Goal: Check status: Check status

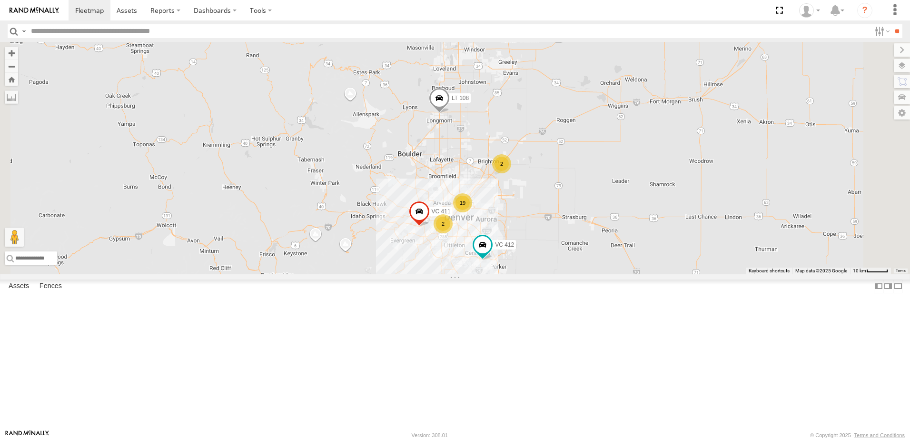
click at [453, 233] on div "2" at bounding box center [443, 223] width 19 height 19
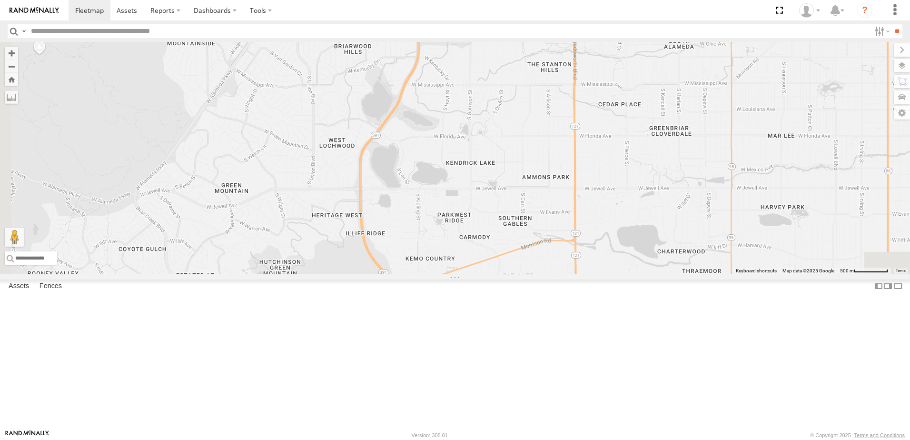
drag, startPoint x: 527, startPoint y: 353, endPoint x: 647, endPoint y: 63, distance: 313.7
click at [605, 63] on div "VC 411 LT 108 VC 412 VC 406 TV 311 LT 116 TV 313" at bounding box center [455, 158] width 910 height 232
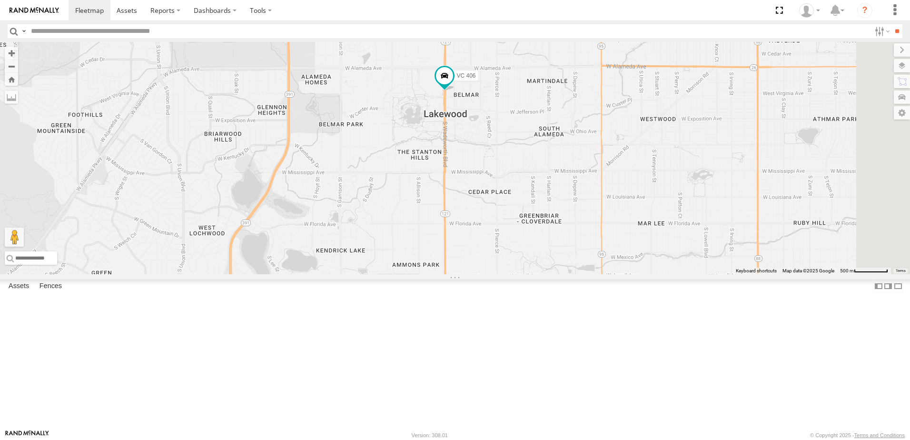
drag, startPoint x: 664, startPoint y: 274, endPoint x: 533, endPoint y: 362, distance: 157.5
click at [533, 274] on div "VC 411 LT 108 VC 412 VC 406 TV 311 LT 116 TV 313" at bounding box center [455, 158] width 910 height 232
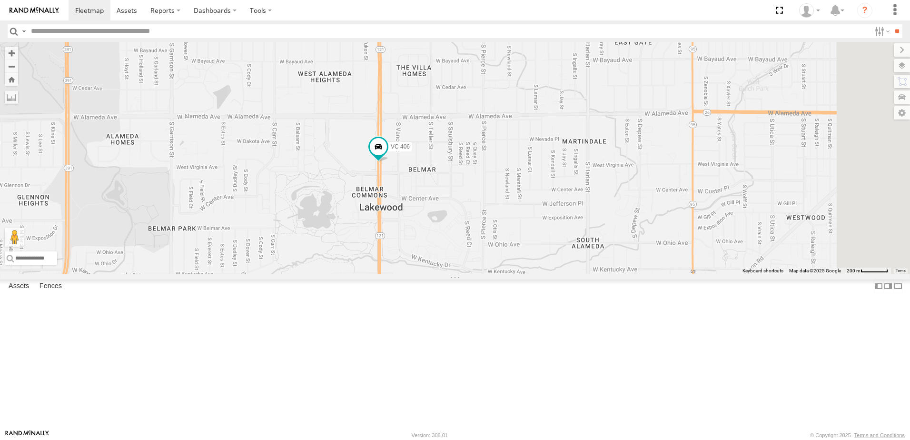
drag, startPoint x: 594, startPoint y: 181, endPoint x: 432, endPoint y: 292, distance: 196.2
click at [432, 274] on div "VC 411 LT 108 VC 412 VC 406 TV 311 LT 116 TV 313" at bounding box center [455, 158] width 910 height 232
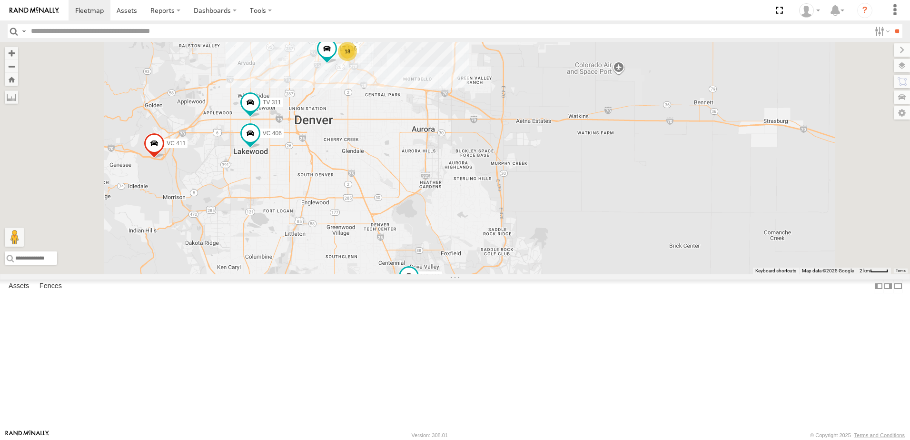
click at [0, 0] on span at bounding box center [0, 0] width 0 height 0
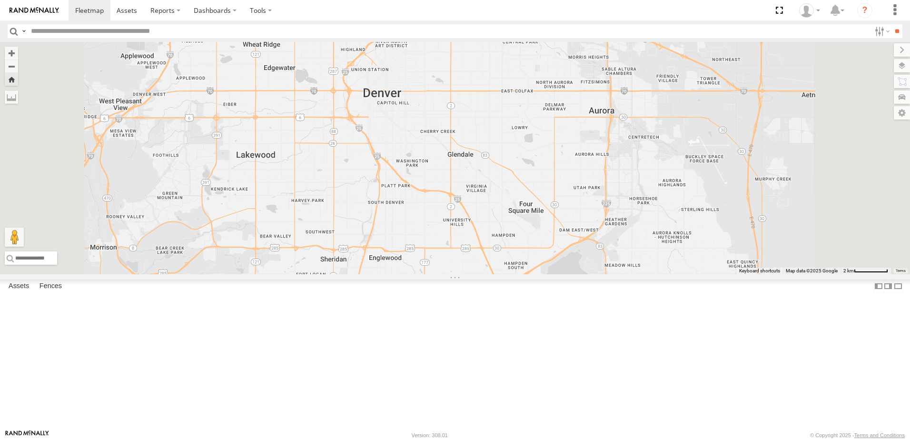
drag, startPoint x: 543, startPoint y: 305, endPoint x: 535, endPoint y: 111, distance: 193.9
click at [535, 111] on div "TV 313" at bounding box center [455, 158] width 910 height 232
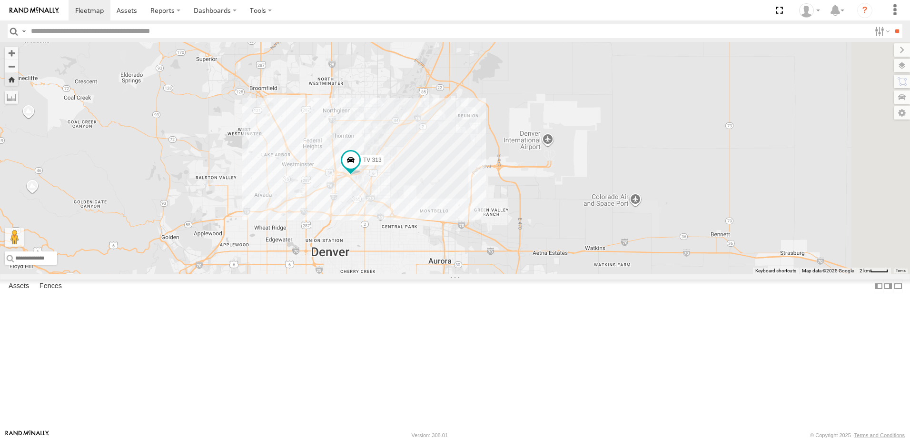
drag, startPoint x: 620, startPoint y: 171, endPoint x: 503, endPoint y: 268, distance: 151.8
click at [503, 268] on div "TV 313" at bounding box center [455, 158] width 910 height 232
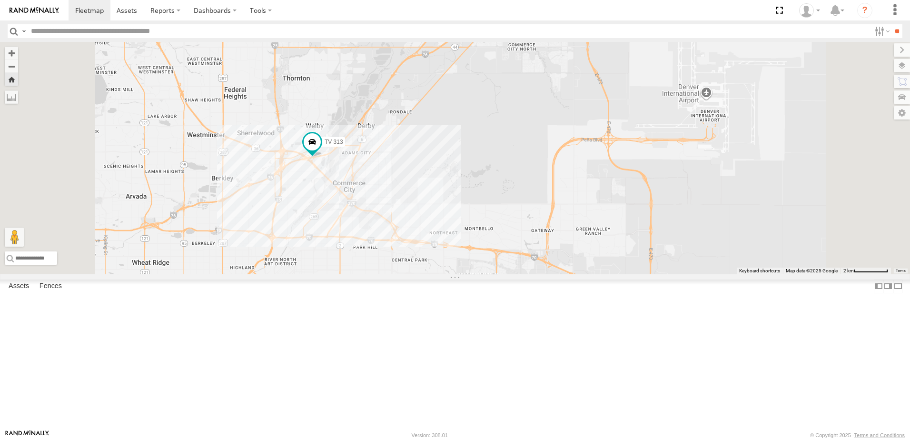
click at [18, 85] on button "Zoom Home" at bounding box center [11, 79] width 13 height 13
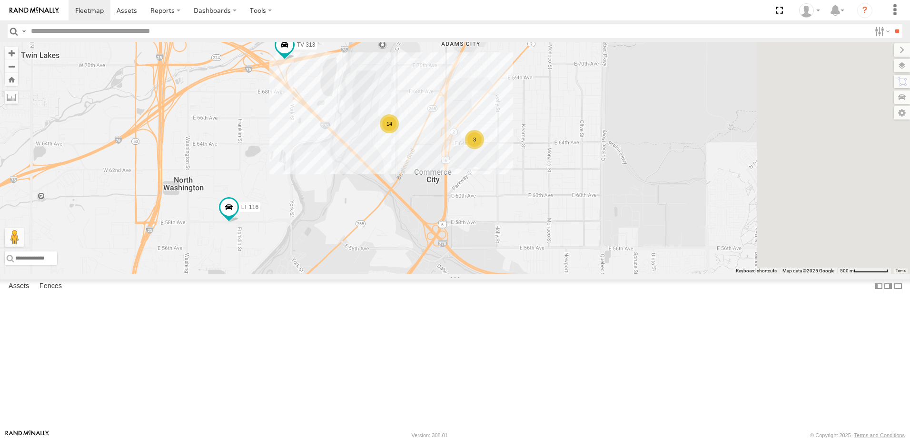
drag, startPoint x: 737, startPoint y: 318, endPoint x: 541, endPoint y: 214, distance: 222.1
click at [541, 214] on div "LT 116 TV 313 14 3" at bounding box center [455, 158] width 910 height 232
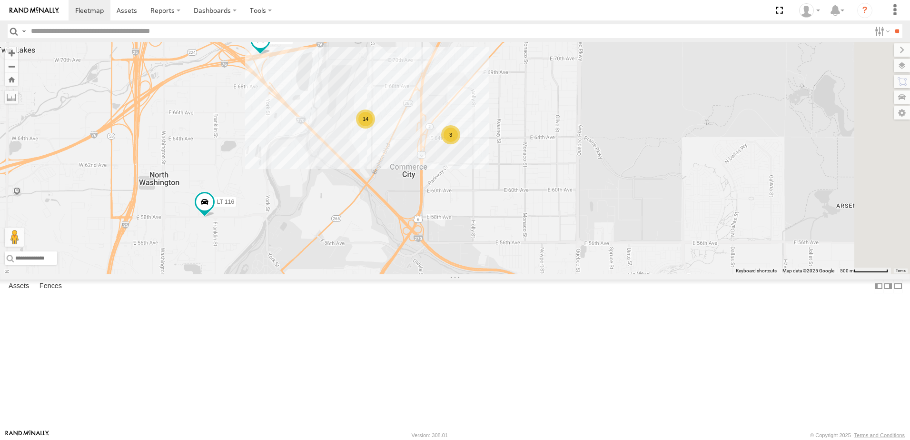
click at [460, 144] on div "3" at bounding box center [450, 134] width 19 height 19
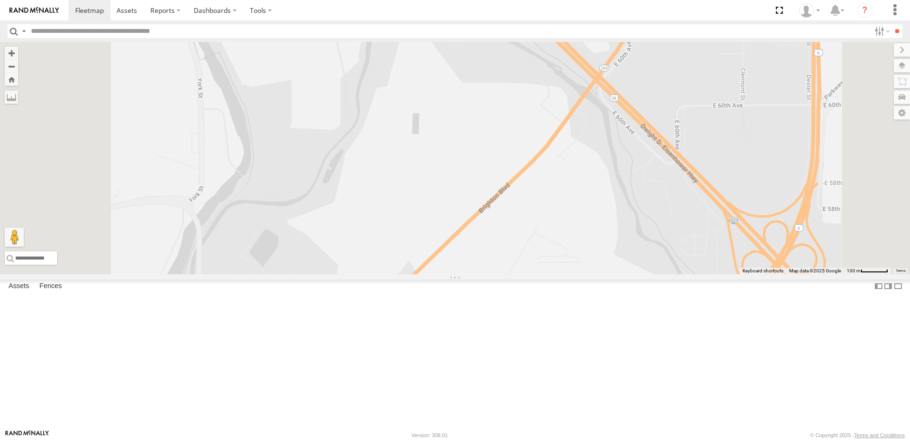
click at [48, 11] on img at bounding box center [35, 10] width 50 height 7
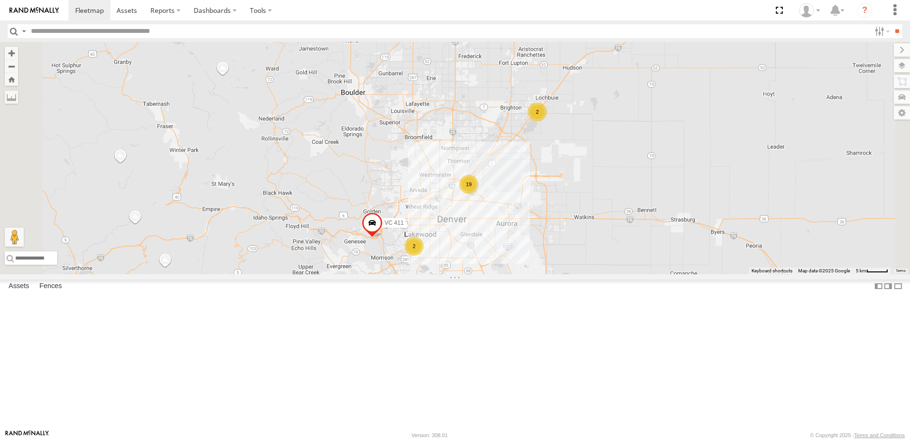
click at [424, 256] on div "2" at bounding box center [414, 246] width 19 height 19
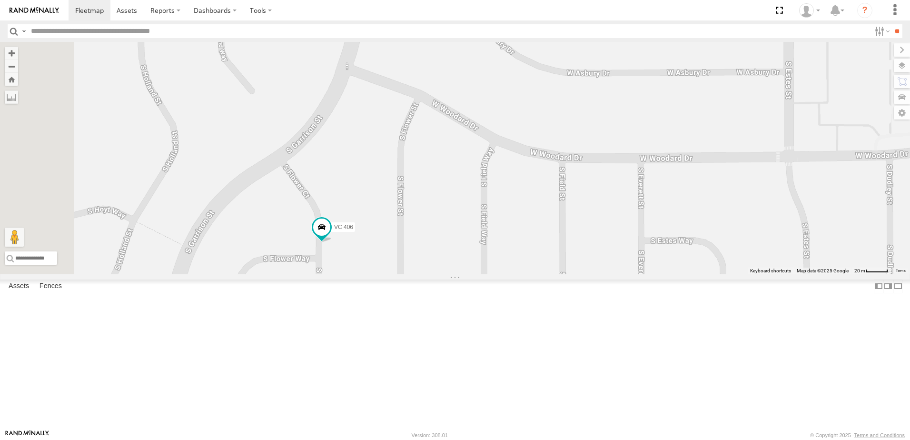
drag, startPoint x: 338, startPoint y: 361, endPoint x: 467, endPoint y: 322, distance: 135.2
click at [467, 274] on div "VC 411 LT 108 VC 412 VC 406 TV 311" at bounding box center [455, 158] width 910 height 232
